Goal: Information Seeking & Learning: Learn about a topic

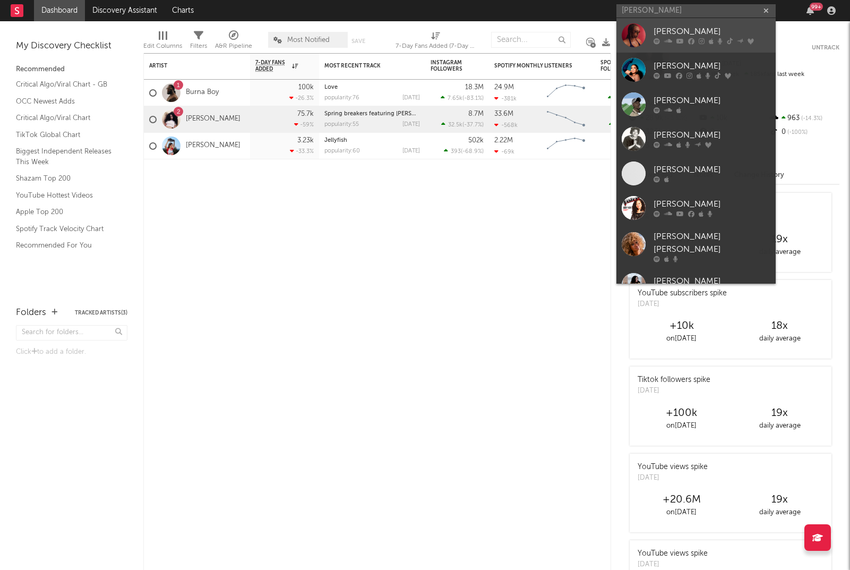
type input "[PERSON_NAME]"
click at [634, 40] on div at bounding box center [634, 35] width 24 height 24
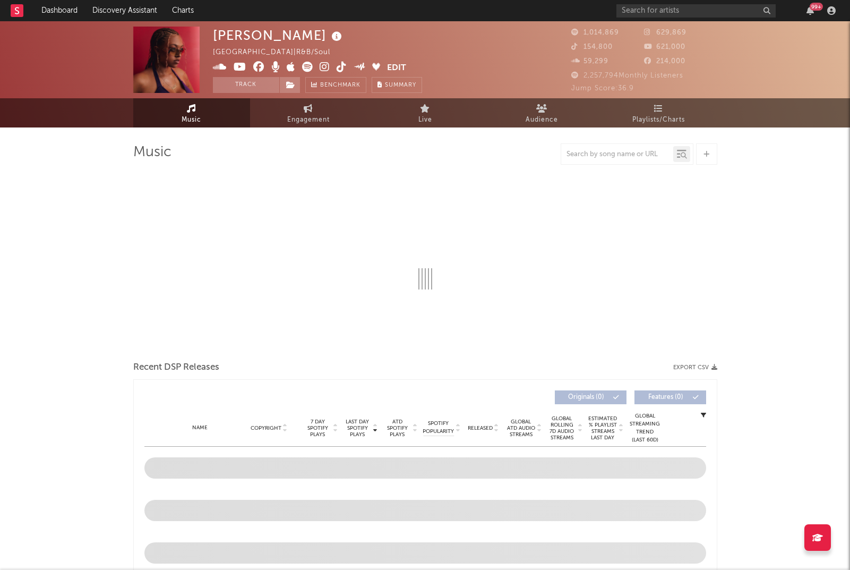
select select "6m"
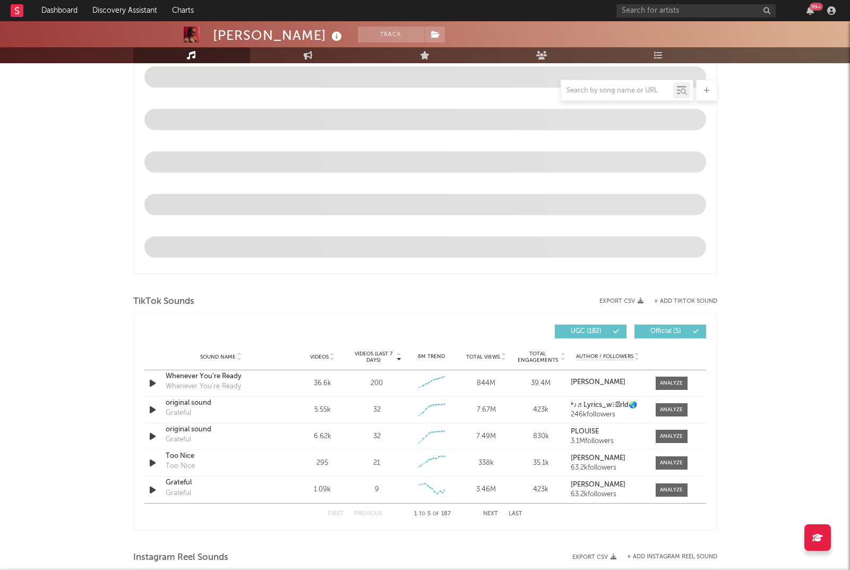
scroll to position [476, 0]
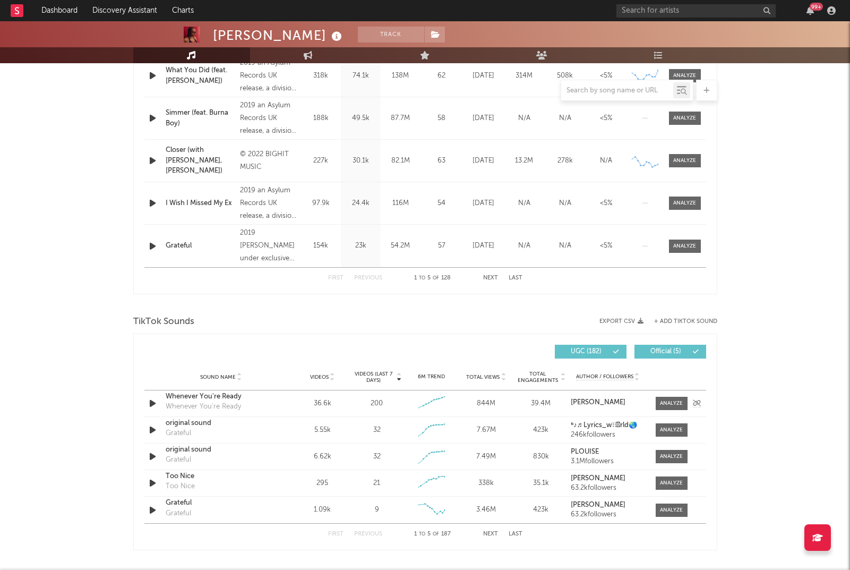
click at [201, 401] on div "Whenever You're Ready" at bounding box center [203, 406] width 75 height 11
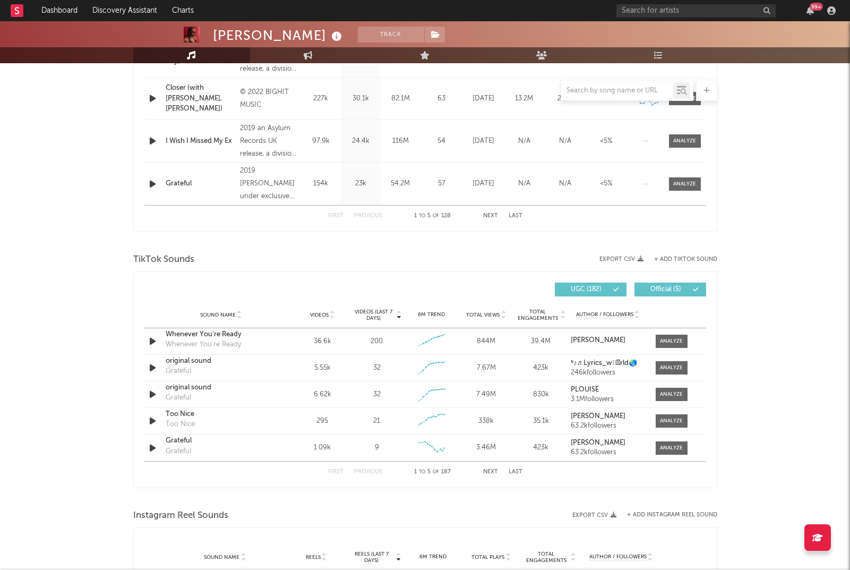
scroll to position [542, 0]
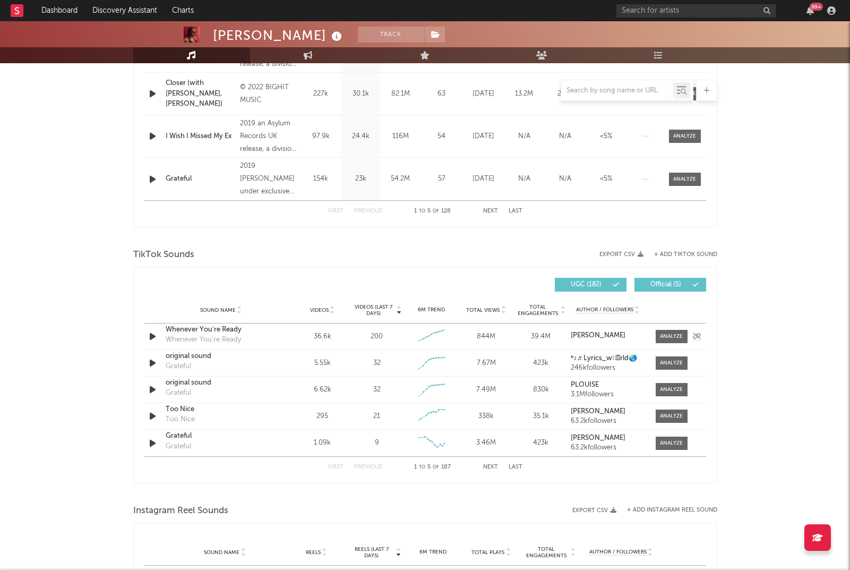
click at [229, 331] on div "Whenever You're Ready" at bounding box center [221, 329] width 111 height 11
click at [663, 338] on div at bounding box center [671, 336] width 23 height 8
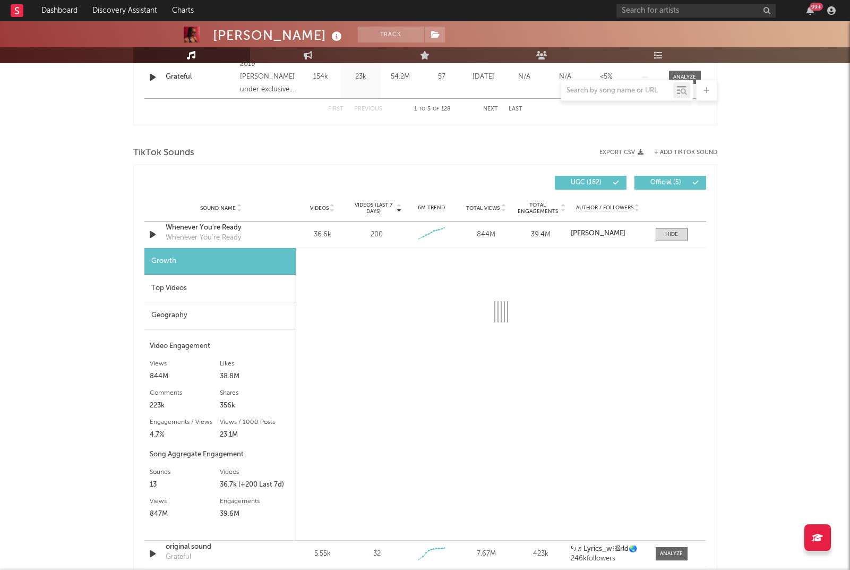
scroll to position [643, 0]
select select "6m"
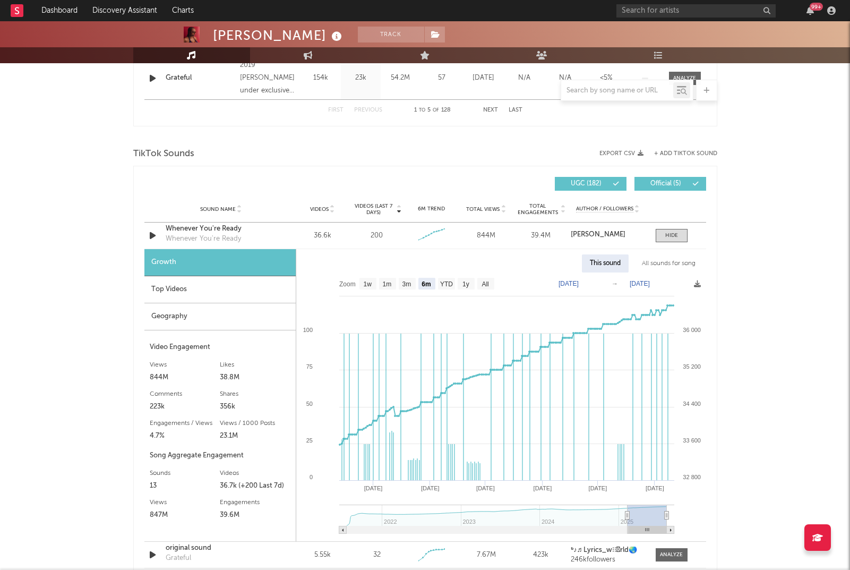
click at [207, 291] on div "Top Videos" at bounding box center [219, 289] width 151 height 27
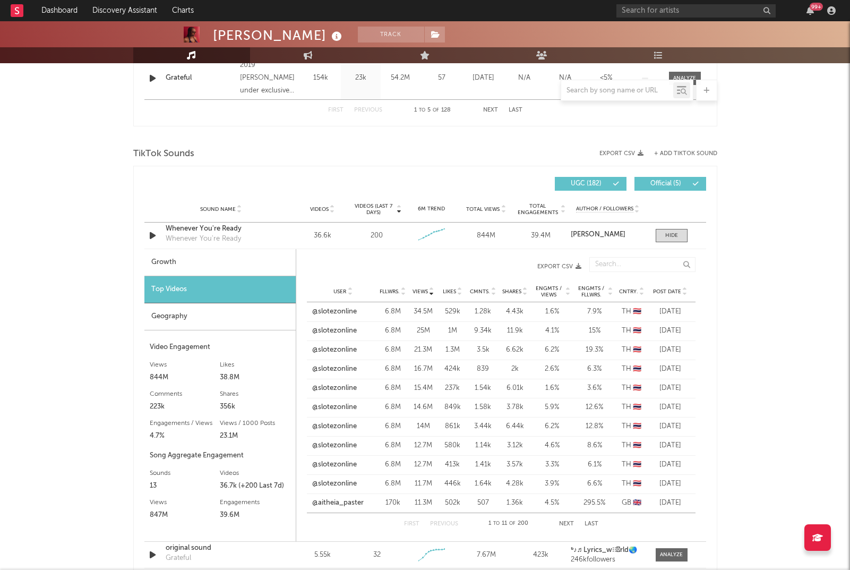
click at [201, 273] on div "Growth" at bounding box center [219, 262] width 151 height 27
select select "6m"
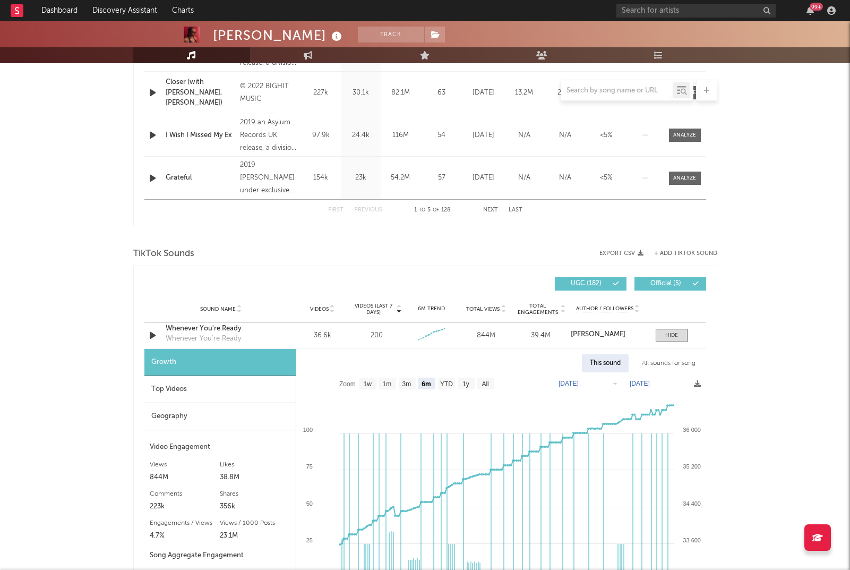
scroll to position [452, 0]
